Goal: Information Seeking & Learning: Learn about a topic

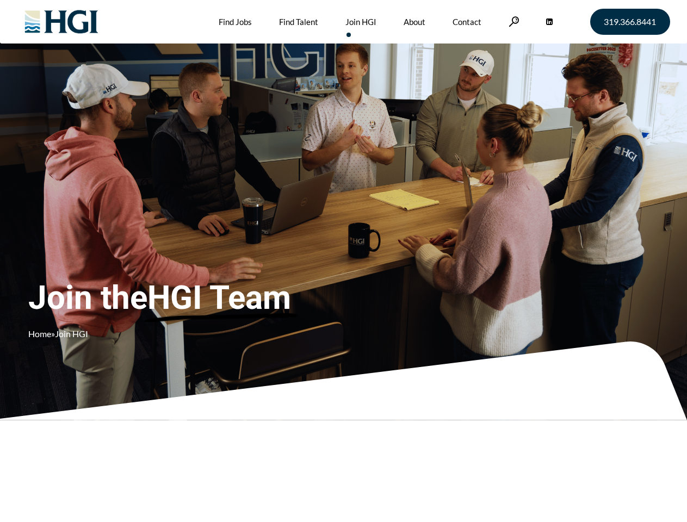
click at [343, 261] on div "Join the HGI Team Home » Join HGI" at bounding box center [203, 244] width 350 height 211
click at [512, 21] on link at bounding box center [513, 21] width 11 height 10
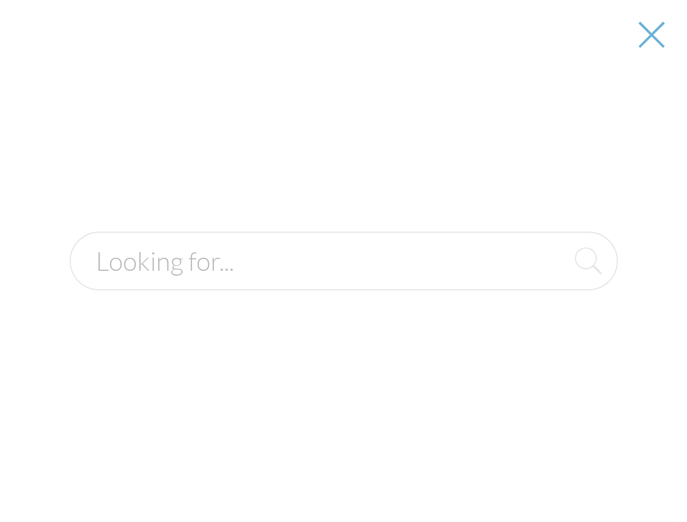
click at [343, 261] on div "Join the HGI Team Home » Join HGI" at bounding box center [203, 244] width 350 height 211
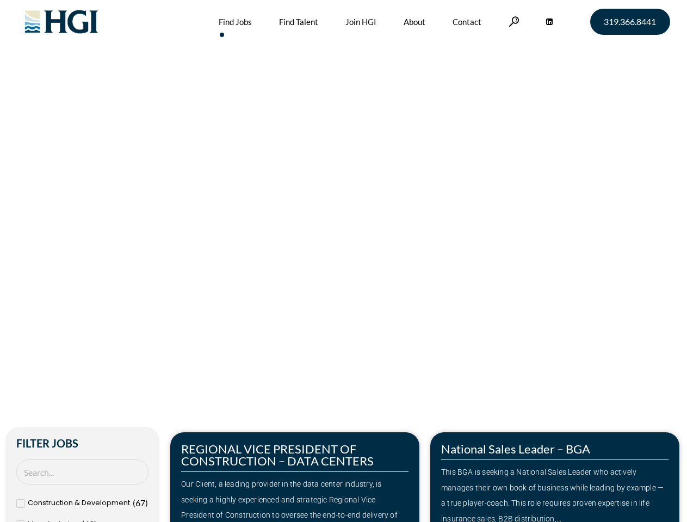
click at [343, 261] on div "Make Your Next Move Home » Jobs" at bounding box center [344, 229] width 620 height 459
click at [512, 21] on link at bounding box center [513, 21] width 11 height 10
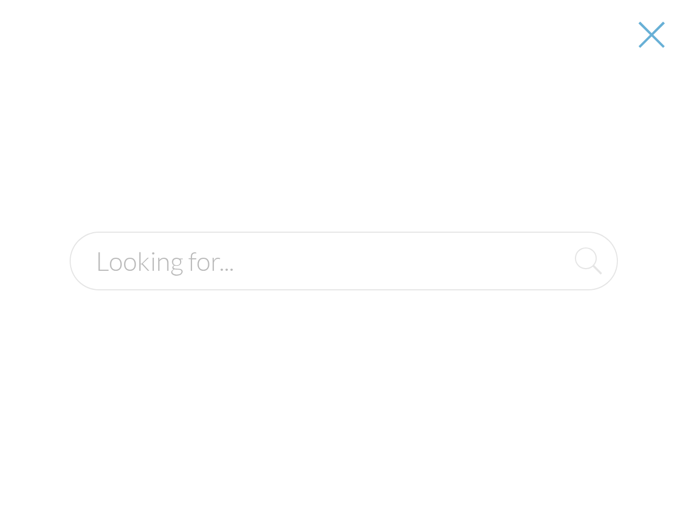
click at [295, 477] on div at bounding box center [343, 261] width 685 height 522
click at [555, 477] on div at bounding box center [343, 261] width 685 height 522
